Goal: Information Seeking & Learning: Find specific fact

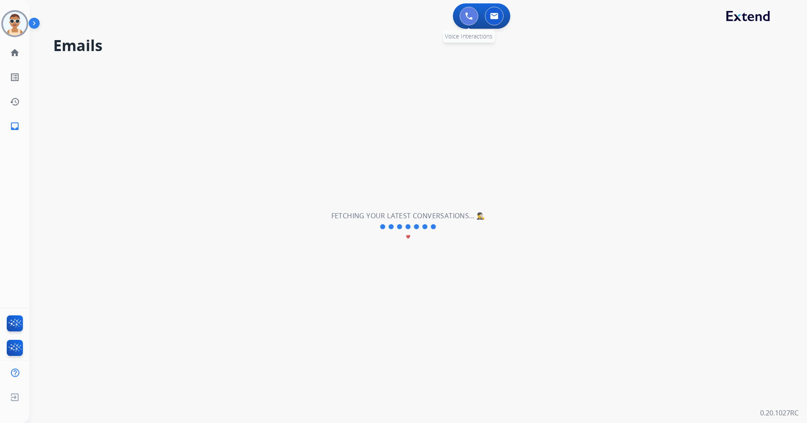
click at [466, 15] on img at bounding box center [469, 16] width 8 height 8
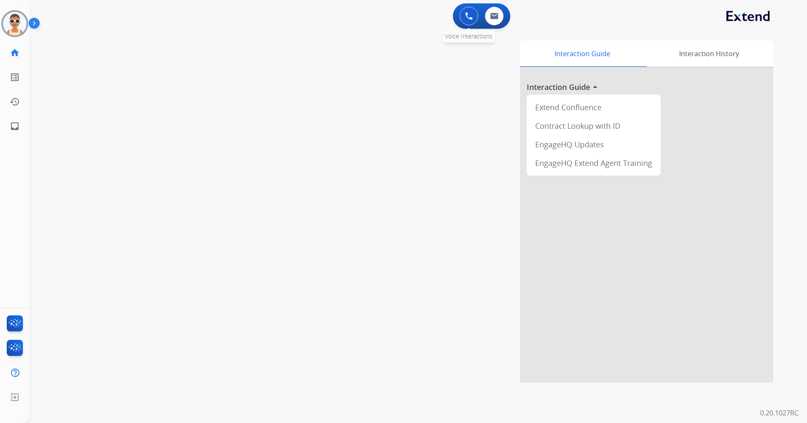
click at [461, 18] on button at bounding box center [469, 16] width 19 height 19
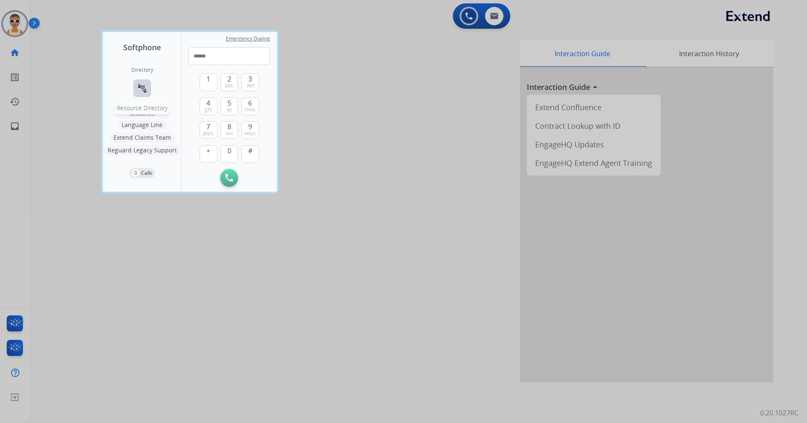
click at [144, 85] on mat-icon "connect_without_contact" at bounding box center [142, 88] width 10 height 10
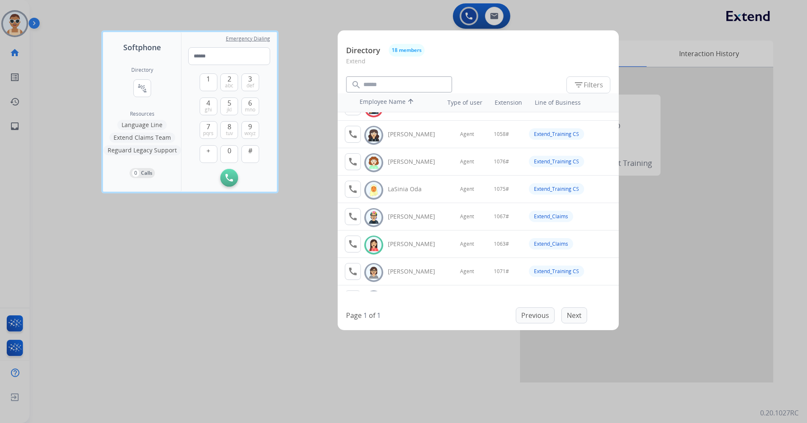
scroll to position [322, 0]
click at [120, 337] on div at bounding box center [403, 211] width 807 height 423
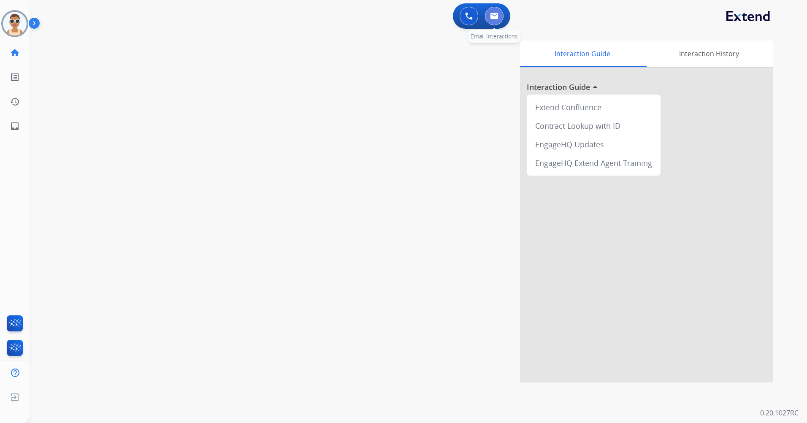
click at [491, 16] on img at bounding box center [494, 16] width 8 height 7
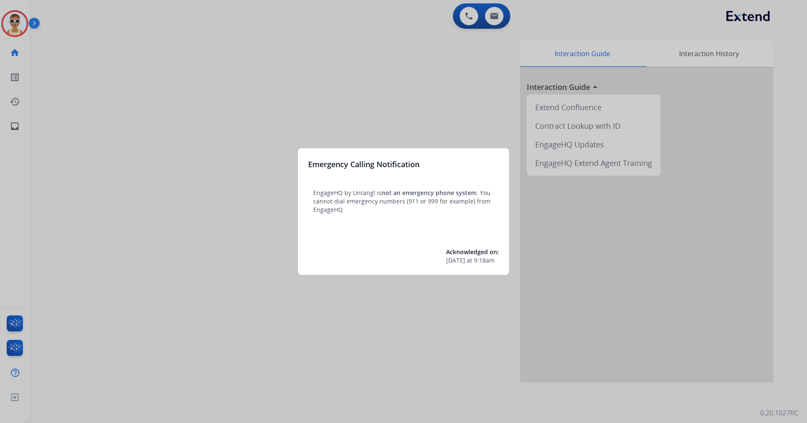
click at [179, 8] on div at bounding box center [403, 211] width 807 height 423
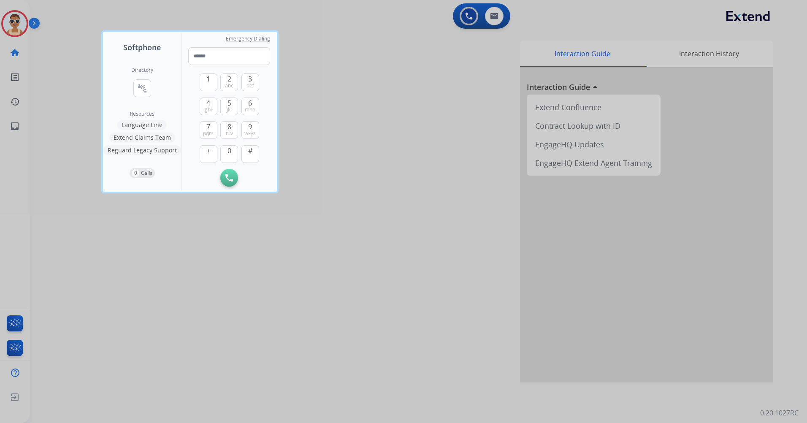
click at [259, 176] on div "Initiate Call" at bounding box center [229, 178] width 82 height 18
click at [438, 183] on div at bounding box center [403, 211] width 807 height 423
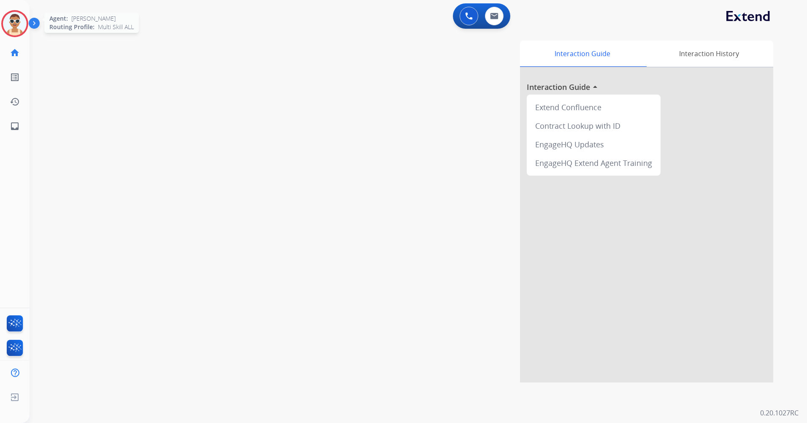
click at [24, 17] on div at bounding box center [14, 23] width 27 height 27
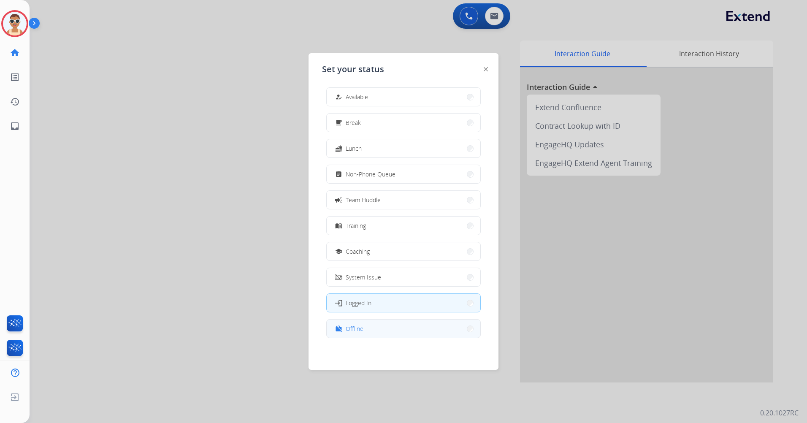
scroll to position [3, 0]
click at [405, 330] on button "work_off Offline" at bounding box center [404, 328] width 154 height 18
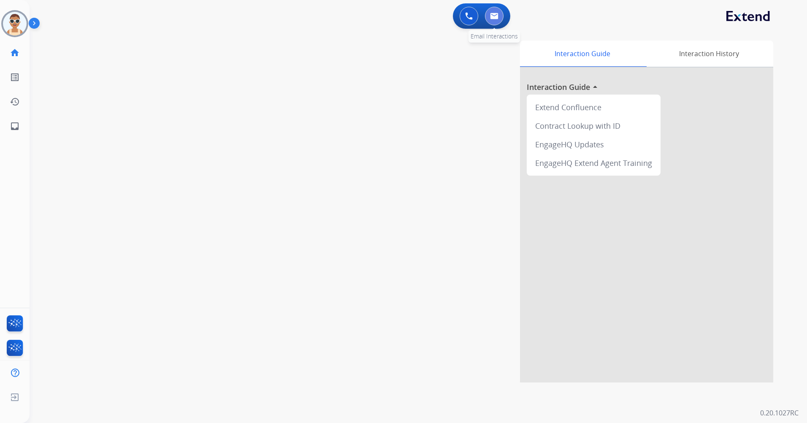
click at [498, 17] on img at bounding box center [494, 16] width 8 height 7
select select "**********"
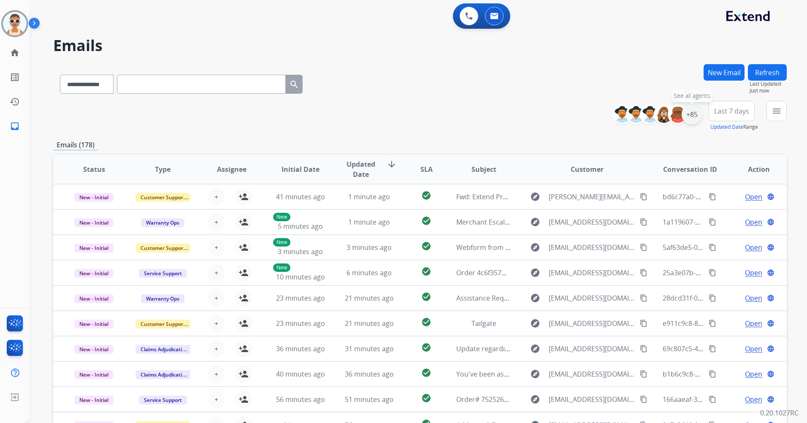
click at [689, 119] on div "+85" at bounding box center [692, 114] width 20 height 20
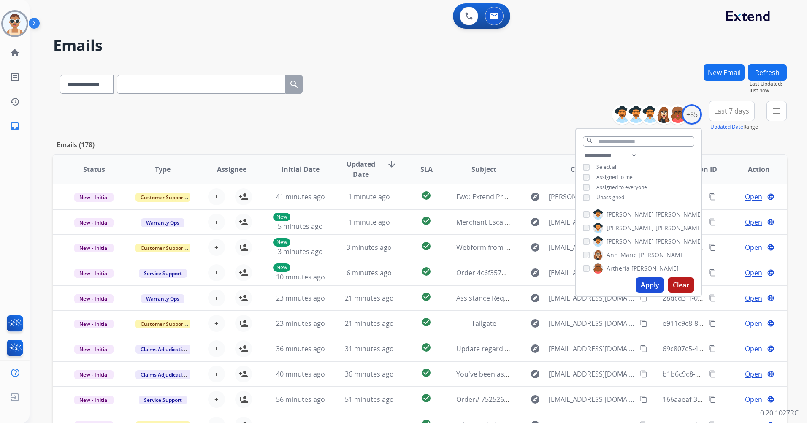
click at [614, 175] on span "Assigned to me" at bounding box center [614, 176] width 36 height 7
click at [643, 285] on button "Apply" at bounding box center [650, 284] width 29 height 15
click at [725, 113] on span "Last 7 days" at bounding box center [731, 110] width 35 height 3
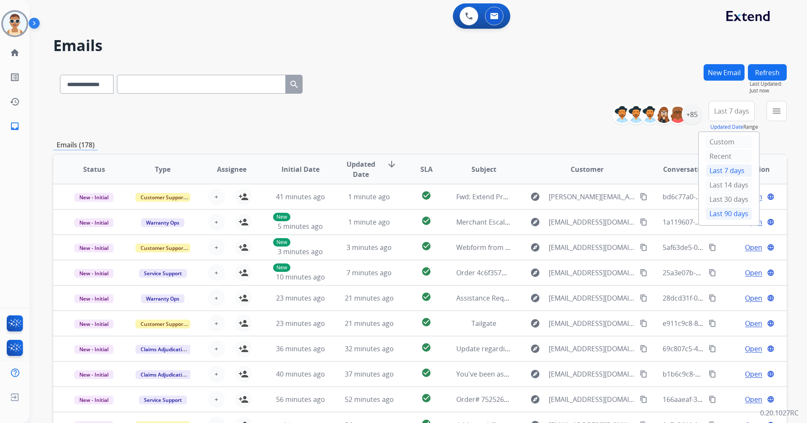
click at [728, 213] on div "Last 90 days" at bounding box center [729, 213] width 46 height 13
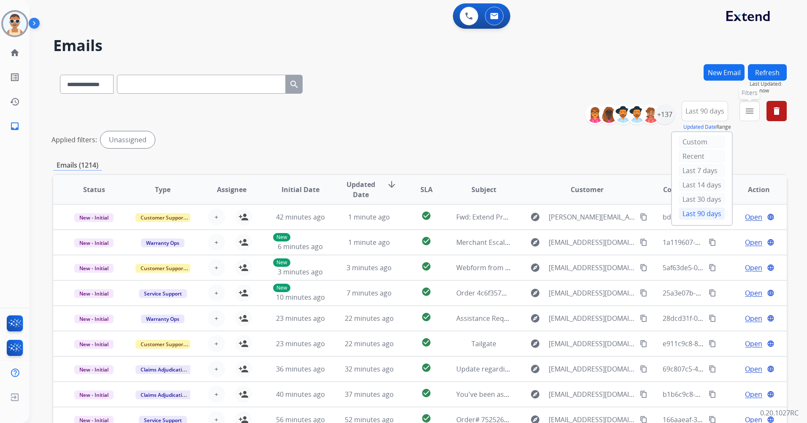
click at [745, 111] on mat-icon "menu" at bounding box center [749, 111] width 10 height 10
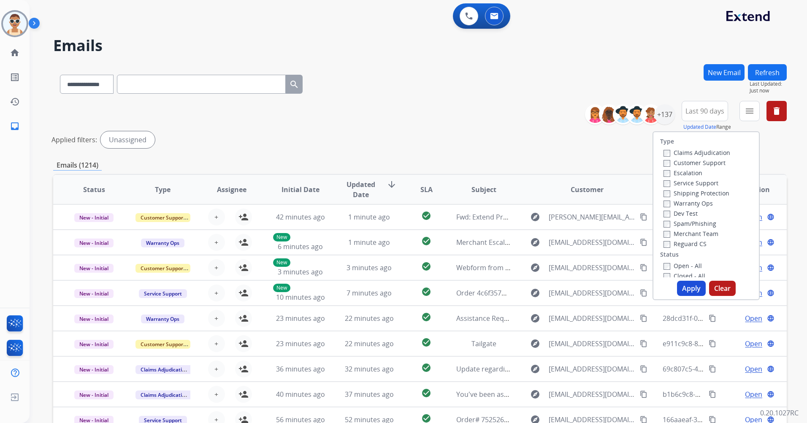
click at [706, 162] on label "Customer Support" at bounding box center [694, 163] width 62 height 8
click at [716, 190] on label "Shipping Protection" at bounding box center [696, 193] width 66 height 8
click at [688, 241] on label "Reguard CS" at bounding box center [684, 244] width 43 height 8
click at [684, 266] on label "Open - All" at bounding box center [682, 266] width 38 height 8
click at [685, 290] on button "Apply" at bounding box center [691, 288] width 29 height 15
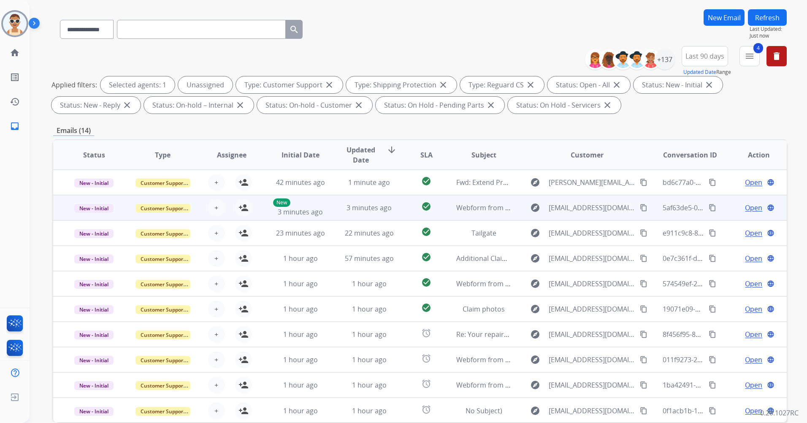
scroll to position [98, 0]
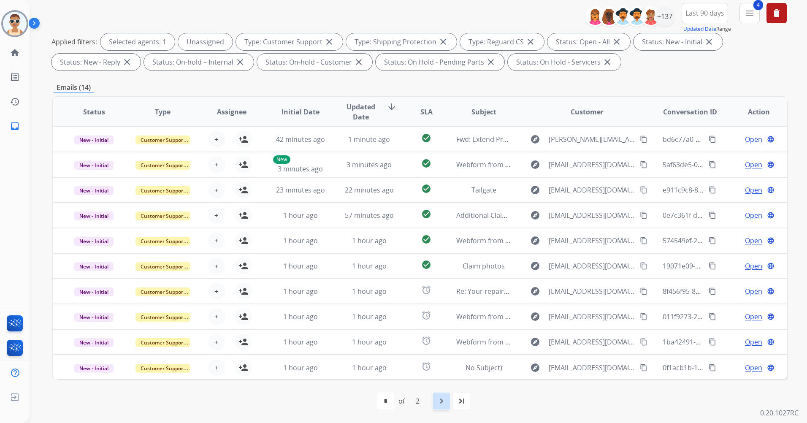
click at [437, 404] on mat-icon "navigate_next" at bounding box center [441, 401] width 10 height 10
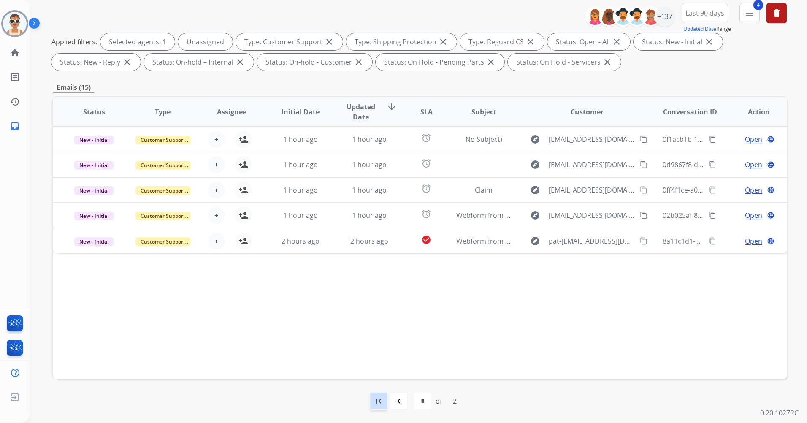
click at [376, 395] on div "first_page" at bounding box center [378, 401] width 19 height 19
select select "*"
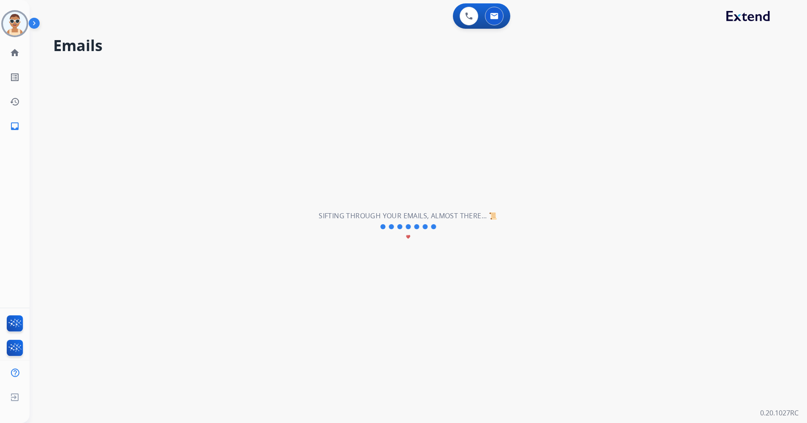
scroll to position [0, 0]
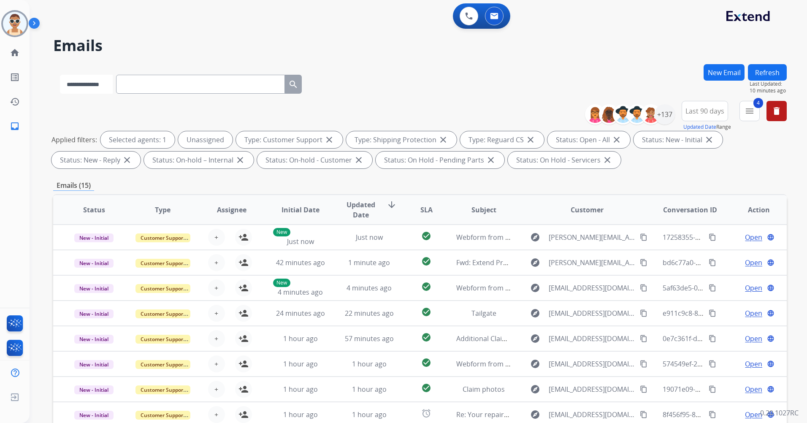
drag, startPoint x: 105, startPoint y: 82, endPoint x: 107, endPoint y: 88, distance: 6.4
click at [105, 82] on select "**********" at bounding box center [86, 84] width 53 height 19
select select "**********"
click at [60, 75] on select "**********" at bounding box center [86, 84] width 53 height 19
click at [167, 84] on input "text" at bounding box center [201, 84] width 169 height 19
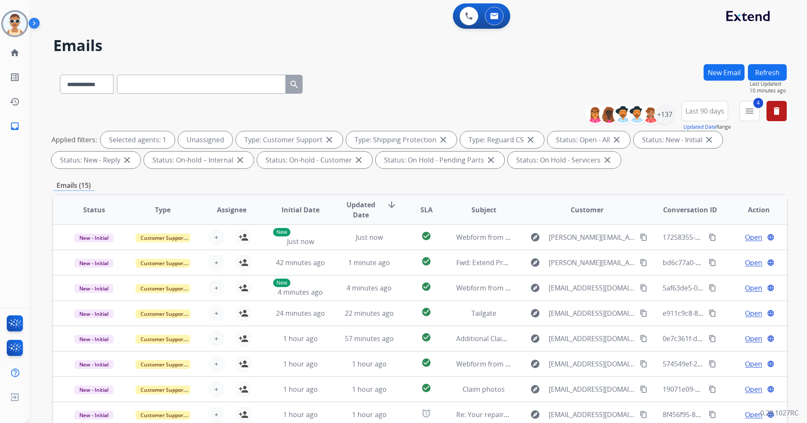
type input "*"
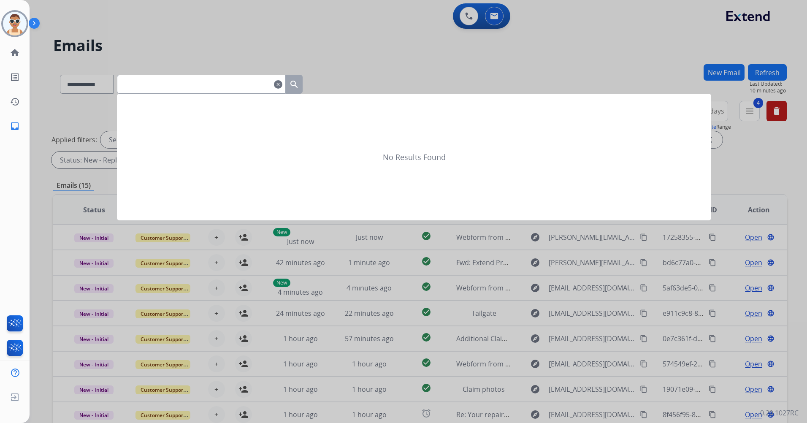
type input "*"
paste input "**********"
type input "**********"
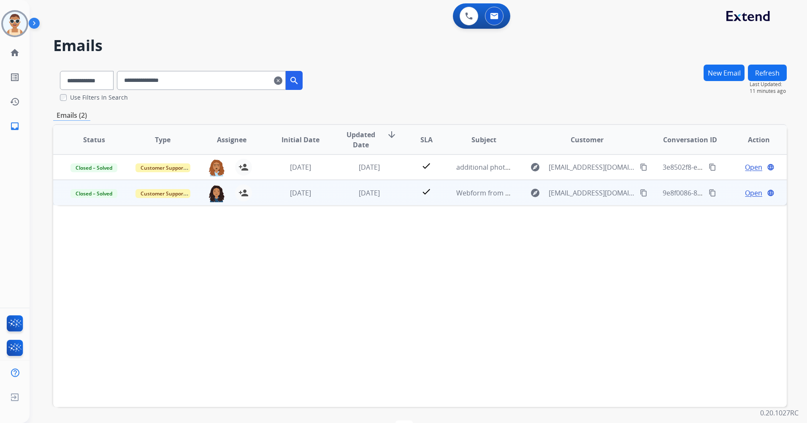
click at [750, 193] on span "Open" at bounding box center [753, 193] width 17 height 10
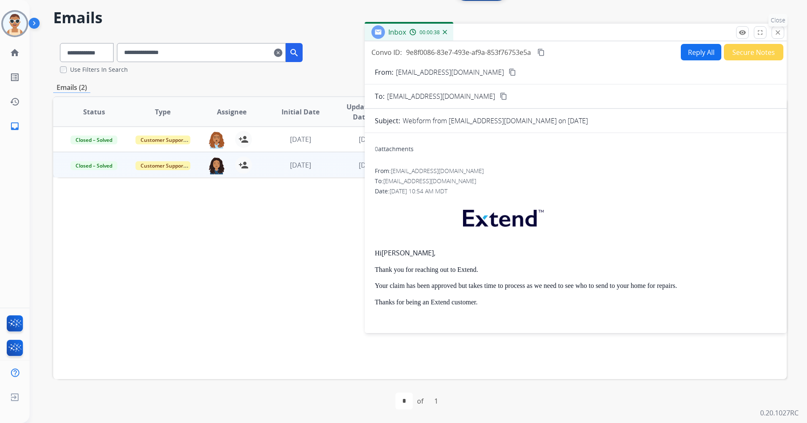
click at [777, 33] on mat-icon "close" at bounding box center [778, 33] width 8 height 8
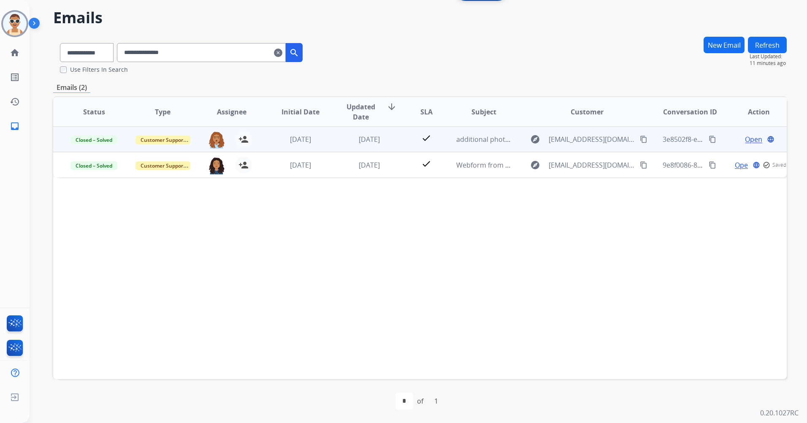
click at [747, 140] on span "Open" at bounding box center [753, 139] width 17 height 10
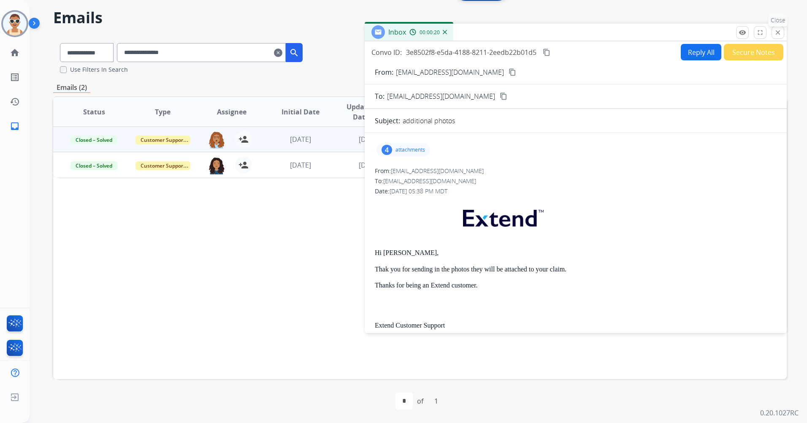
click at [778, 36] on mat-icon "close" at bounding box center [778, 33] width 8 height 8
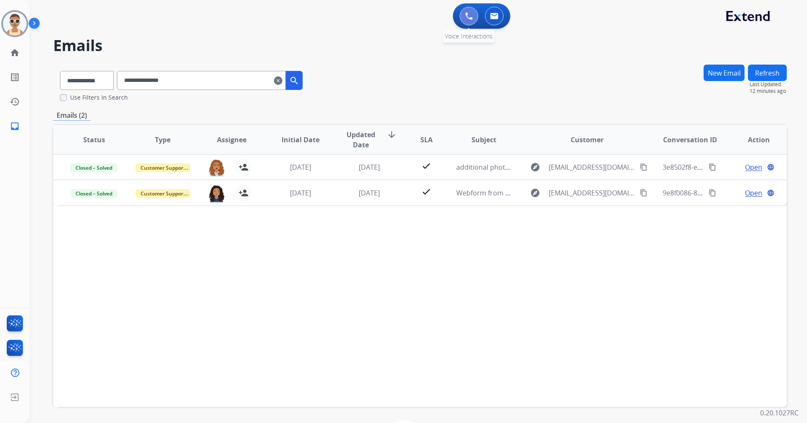
click at [465, 20] on button at bounding box center [469, 16] width 19 height 19
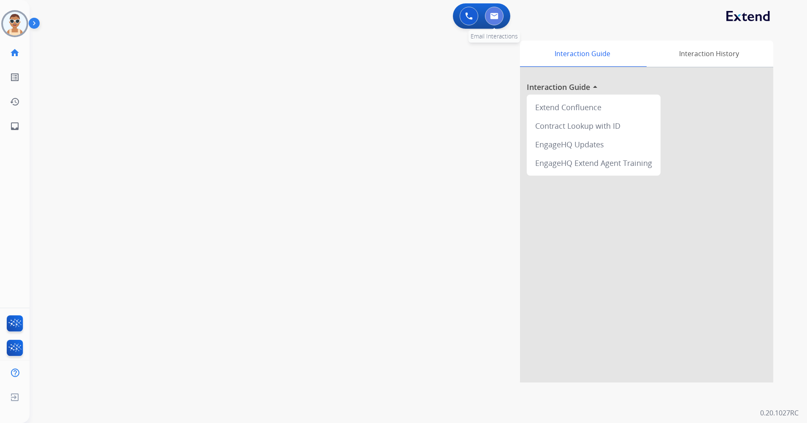
click at [495, 15] on img at bounding box center [494, 16] width 8 height 7
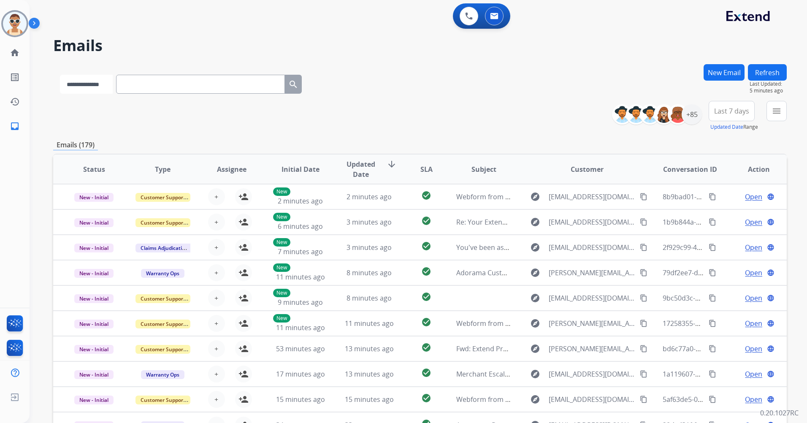
click at [102, 88] on select "**********" at bounding box center [86, 84] width 53 height 19
select select "**********"
click at [60, 75] on select "**********" at bounding box center [86, 84] width 53 height 19
click at [152, 84] on input "text" at bounding box center [201, 84] width 169 height 19
type input "*"
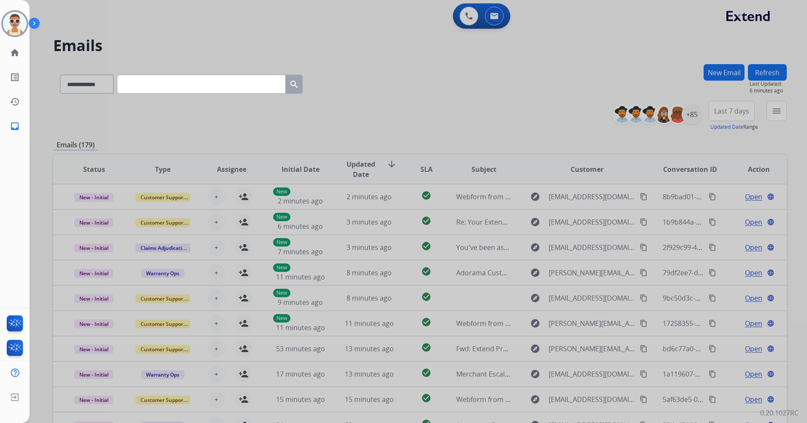
click at [166, 82] on input "text" at bounding box center [201, 84] width 169 height 19
paste input "**********"
type input "**********"
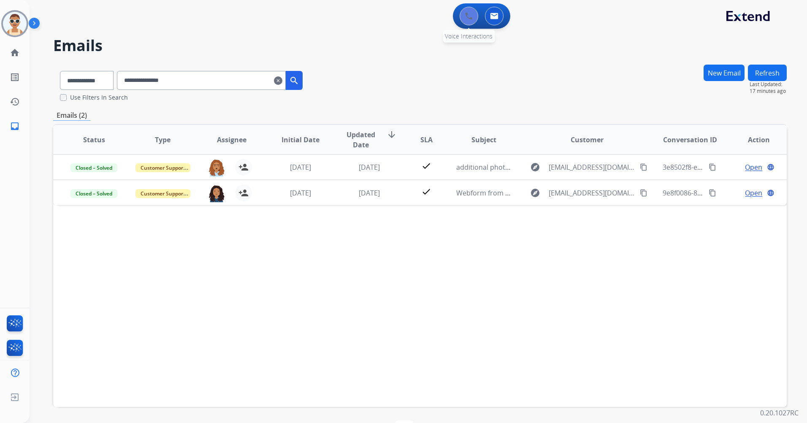
click at [476, 15] on button at bounding box center [469, 16] width 19 height 19
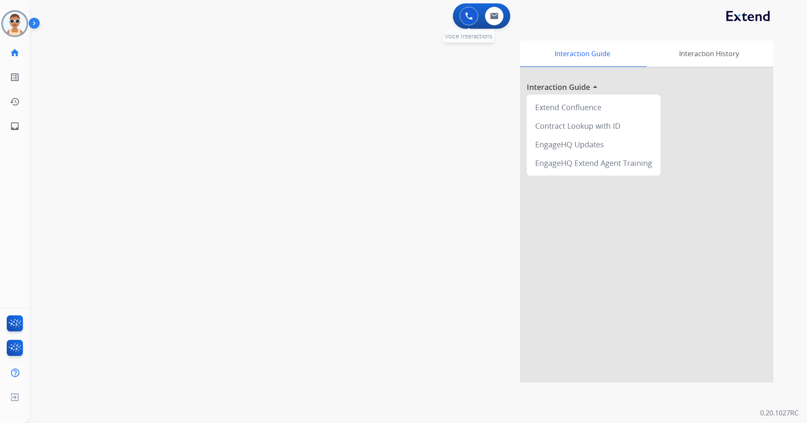
click at [468, 16] on img at bounding box center [469, 16] width 8 height 8
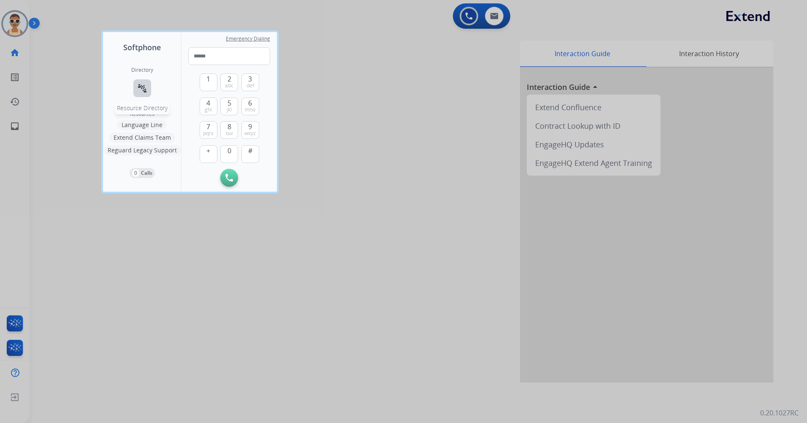
click at [143, 87] on mat-icon "connect_without_contact" at bounding box center [142, 88] width 10 height 10
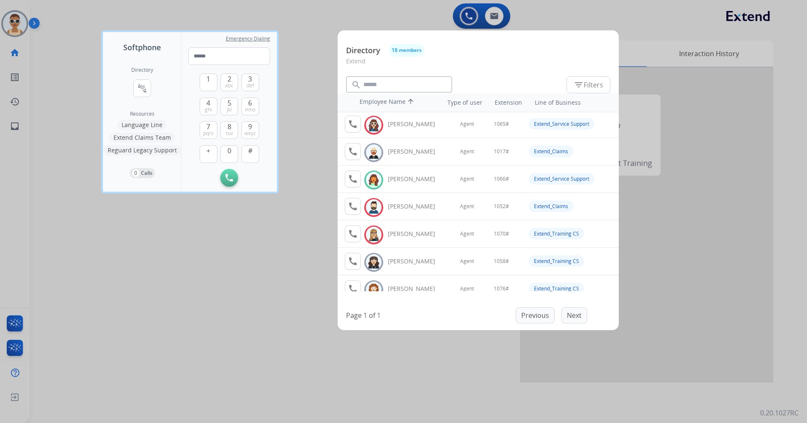
scroll to position [84, 0]
click at [225, 311] on div at bounding box center [403, 211] width 807 height 423
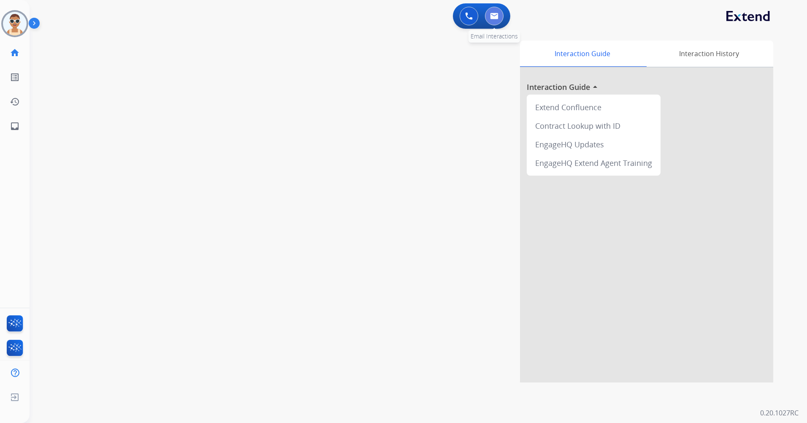
click at [493, 17] on img at bounding box center [494, 16] width 8 height 7
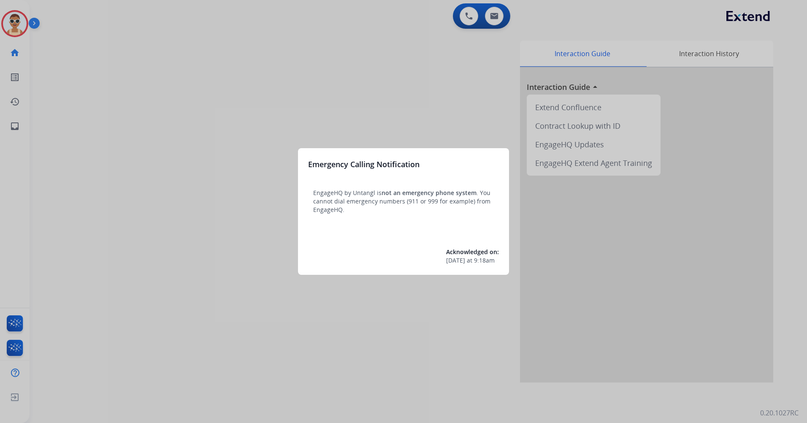
click at [244, 115] on div at bounding box center [403, 211] width 807 height 423
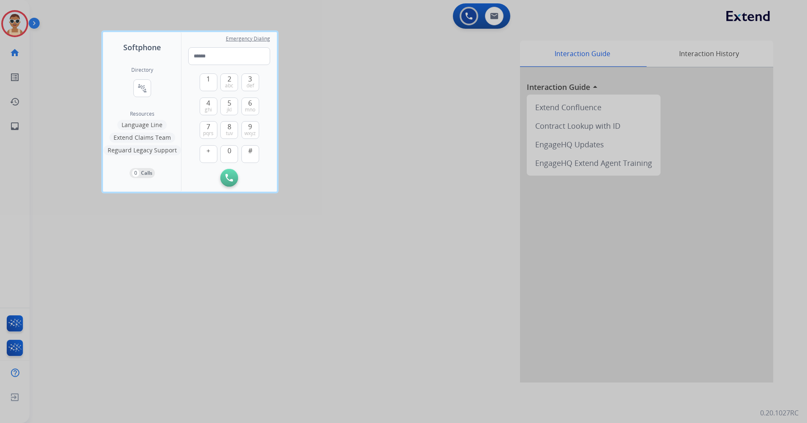
click at [279, 266] on div at bounding box center [403, 211] width 807 height 423
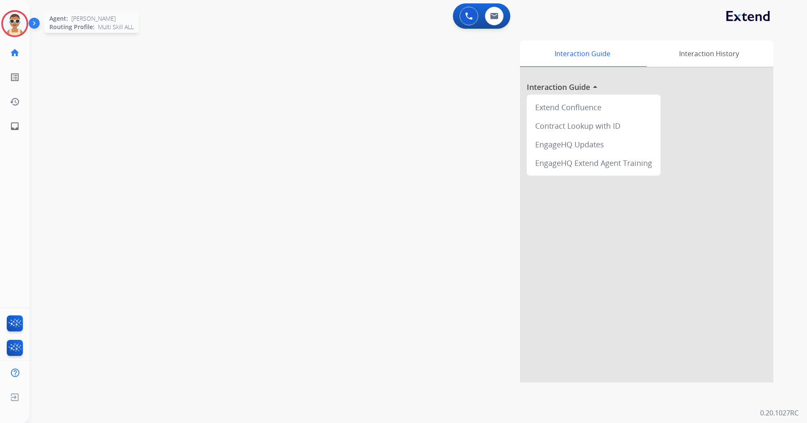
click at [11, 24] on img at bounding box center [15, 24] width 24 height 24
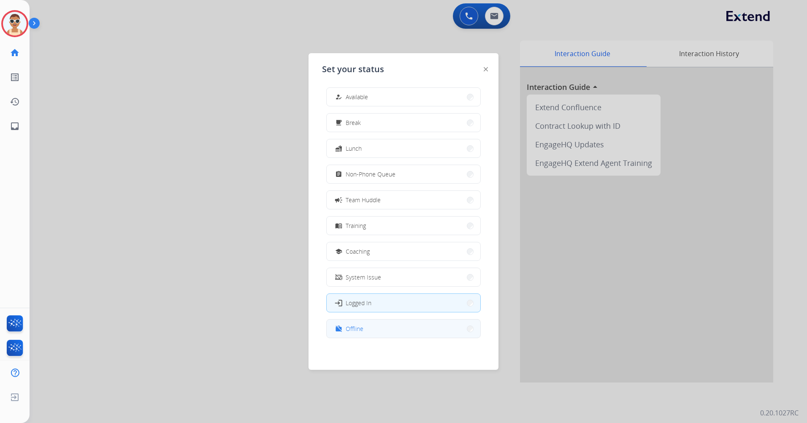
scroll to position [3, 0]
drag, startPoint x: 371, startPoint y: 329, endPoint x: 377, endPoint y: 327, distance: 6.4
click at [372, 329] on button "work_off Offline" at bounding box center [404, 328] width 154 height 18
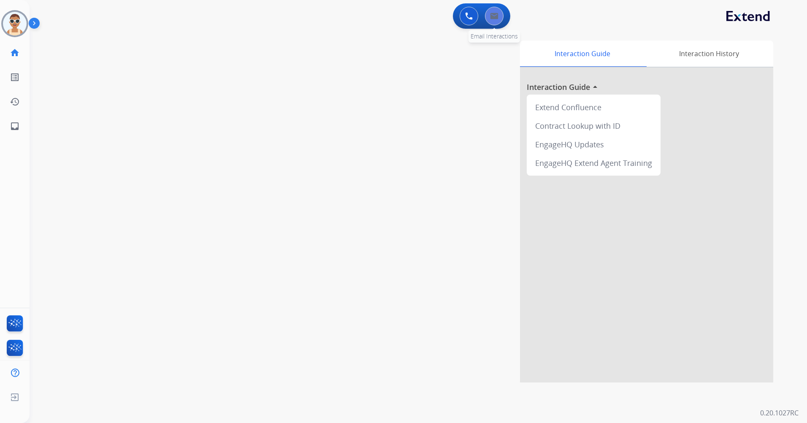
click at [497, 19] on img at bounding box center [494, 16] width 8 height 7
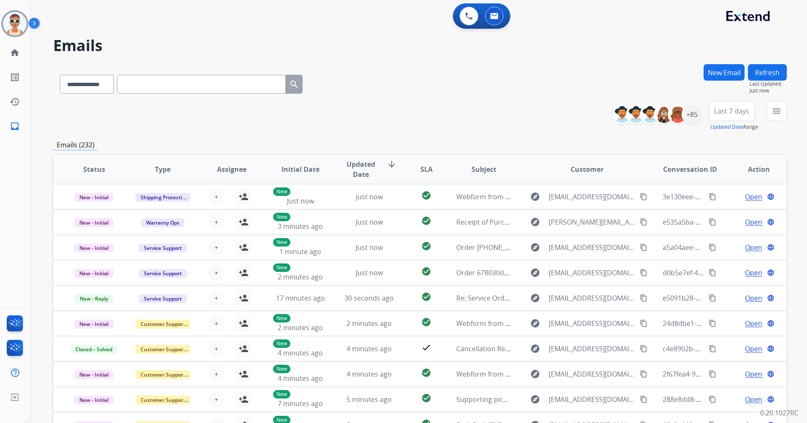
click at [161, 87] on input "text" at bounding box center [201, 84] width 169 height 19
paste input "**********"
type input "**********"
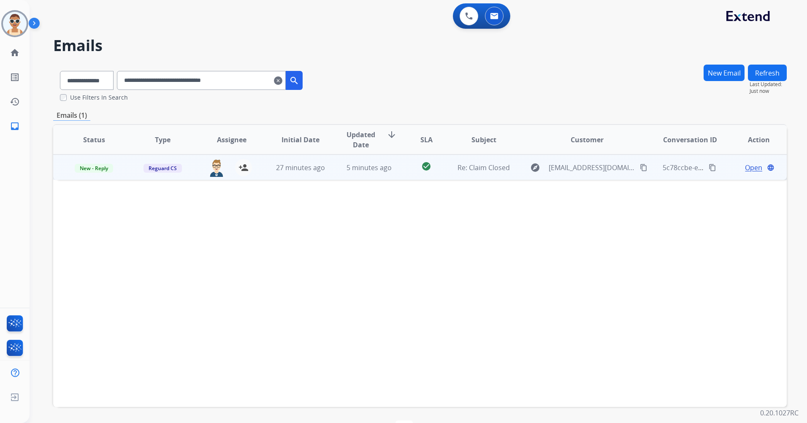
click at [745, 170] on span "Open" at bounding box center [753, 167] width 17 height 10
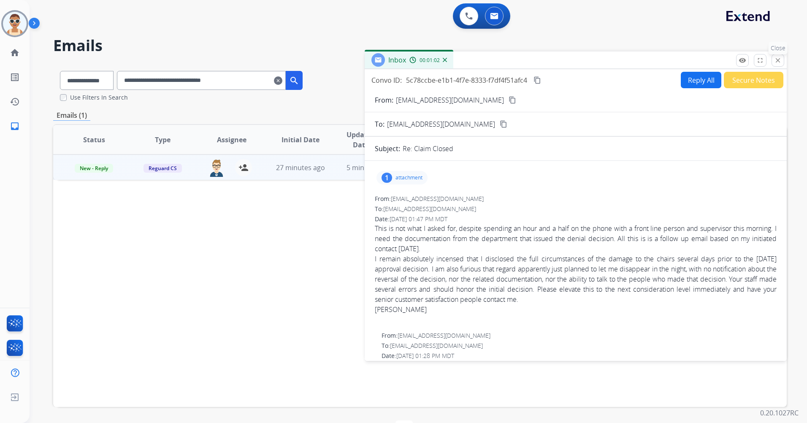
click at [774, 61] on mat-icon "close" at bounding box center [778, 61] width 8 height 8
